Goal: Find specific page/section: Find specific page/section

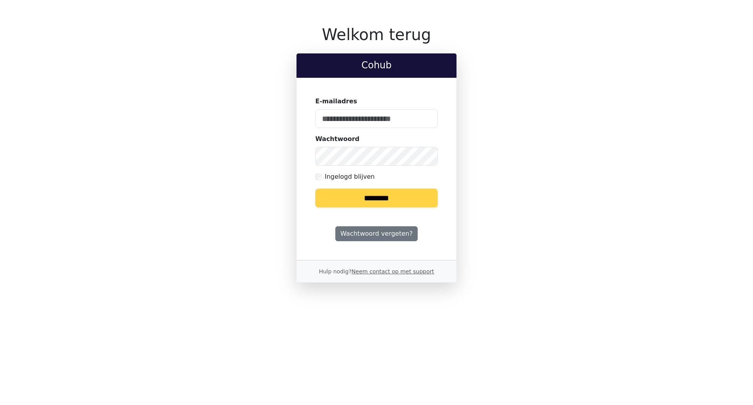
type input "**********"
click at [370, 202] on input "********" at bounding box center [376, 197] width 122 height 19
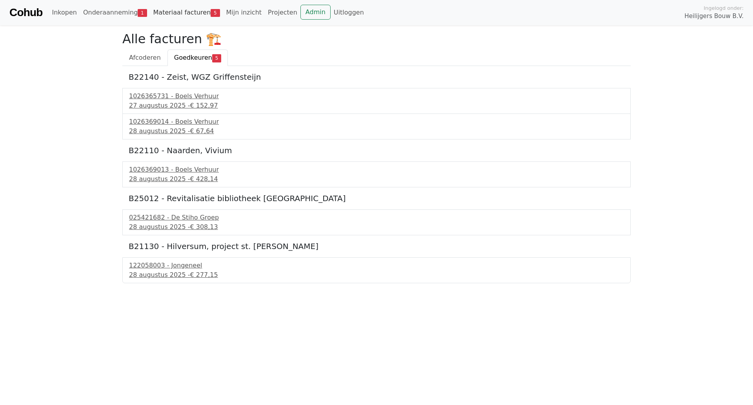
click at [195, 14] on link "Materiaal facturen 5" at bounding box center [186, 13] width 73 height 16
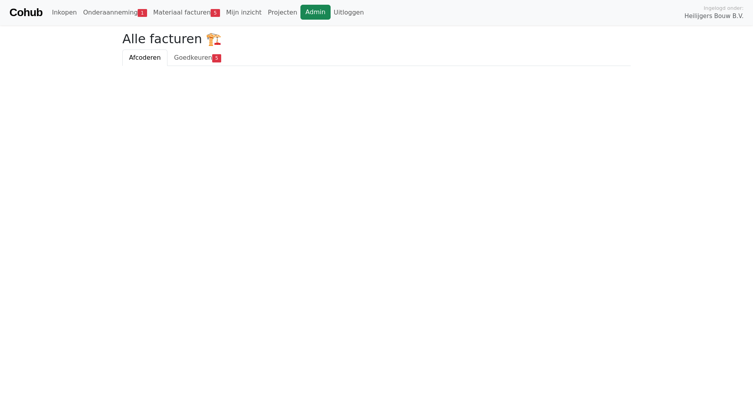
click at [303, 14] on link "Admin" at bounding box center [316, 12] width 30 height 15
